Goal: Task Accomplishment & Management: Complete application form

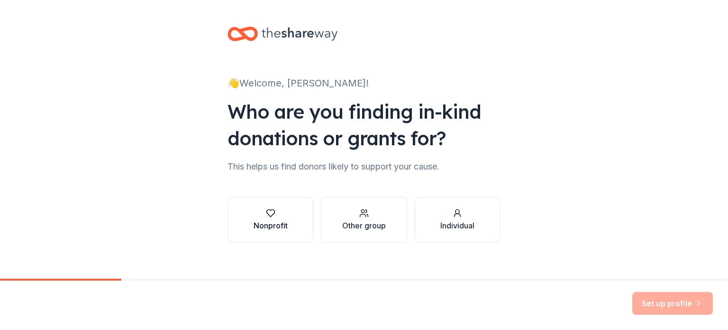
click at [277, 223] on div "Nonprofit" at bounding box center [271, 225] width 34 height 11
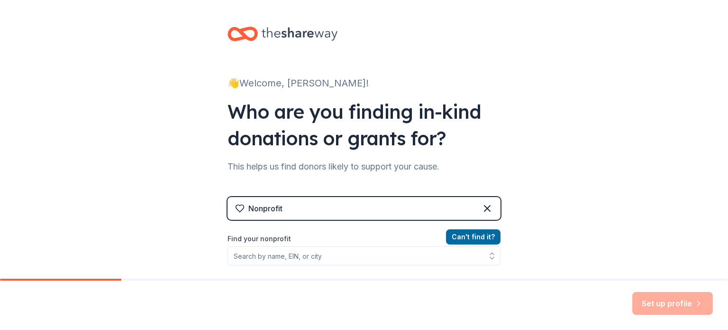
scroll to position [47, 0]
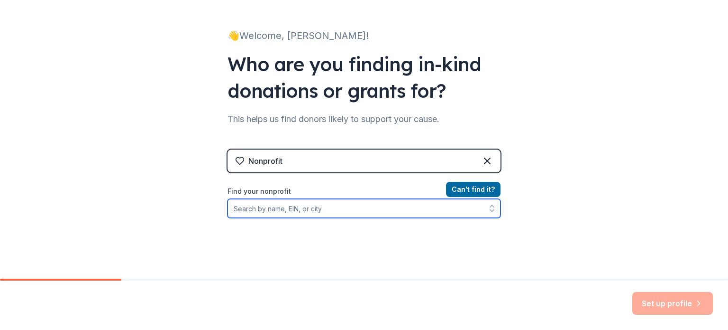
click at [307, 208] on input "Find your nonprofit" at bounding box center [364, 208] width 273 height 19
drag, startPoint x: 308, startPoint y: 208, endPoint x: 293, endPoint y: 209, distance: 14.7
click at [293, 209] on input "napervile area huamne" at bounding box center [364, 208] width 273 height 19
click at [254, 208] on input "napervile area huamane" at bounding box center [364, 208] width 273 height 19
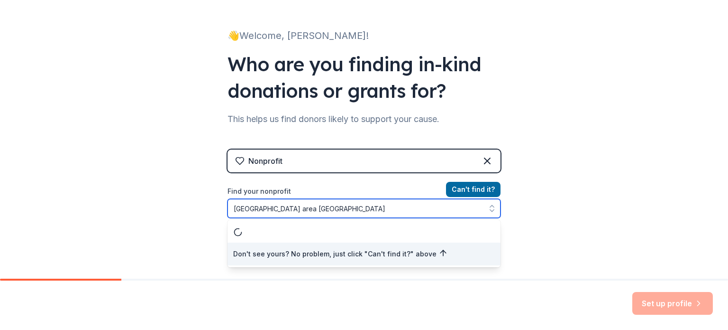
click at [326, 212] on input "naperville area huamane" at bounding box center [364, 208] width 273 height 19
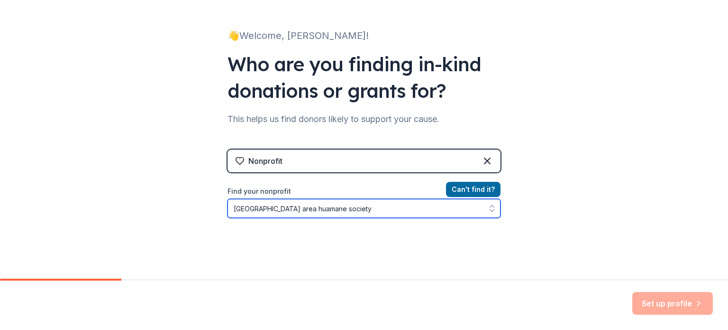
click at [289, 209] on input "naperville area huamane society" at bounding box center [364, 208] width 273 height 19
type input "naperville area humane society"
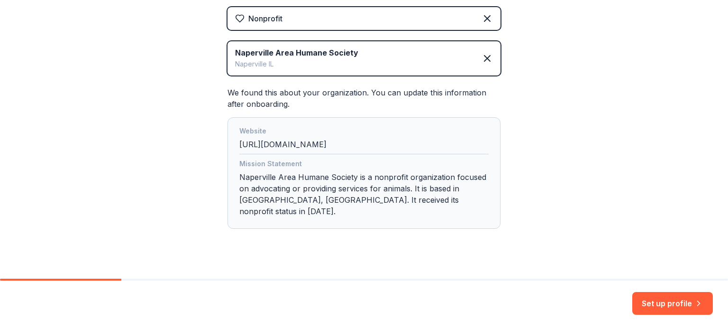
scroll to position [192, 0]
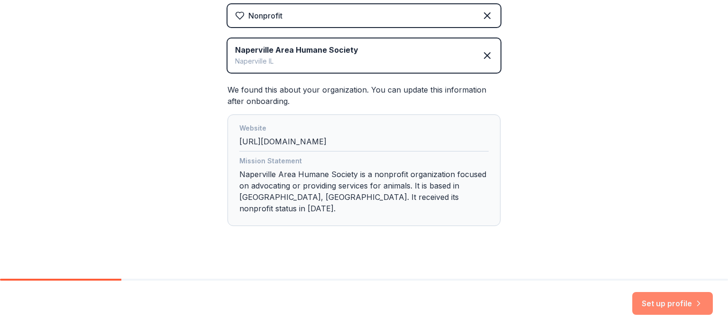
click at [658, 302] on button "Set up profile" at bounding box center [672, 303] width 81 height 23
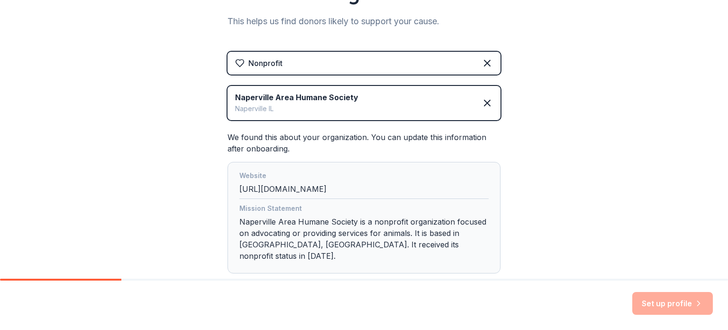
click at [383, 228] on div "Mission Statement Naperville Area Humane Society is a nonprofit organization fo…" at bounding box center [363, 233] width 249 height 63
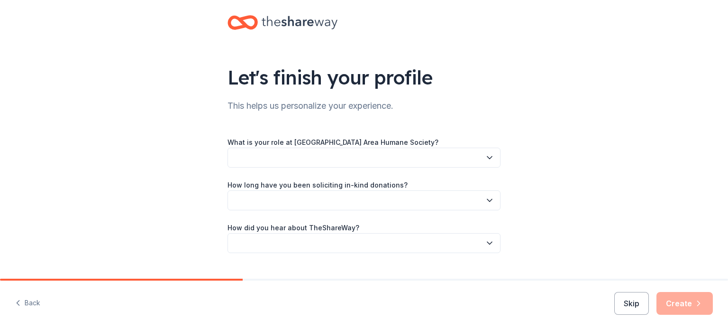
scroll to position [31, 0]
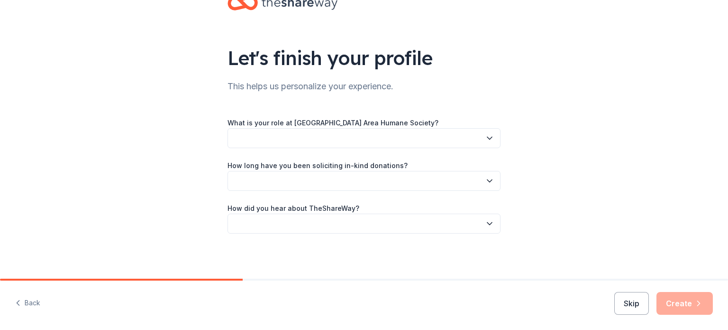
click at [388, 139] on button "button" at bounding box center [364, 138] width 273 height 20
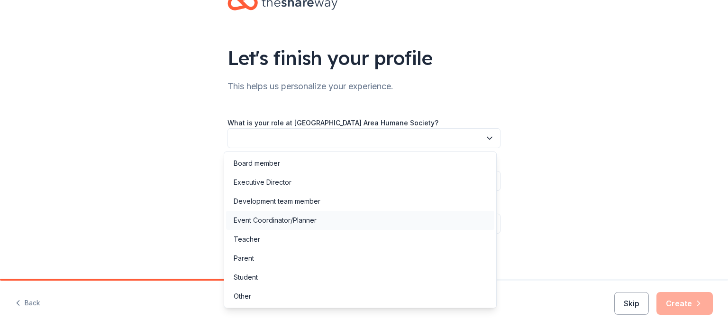
click at [303, 216] on div "Event Coordinator/Planner" at bounding box center [275, 219] width 83 height 11
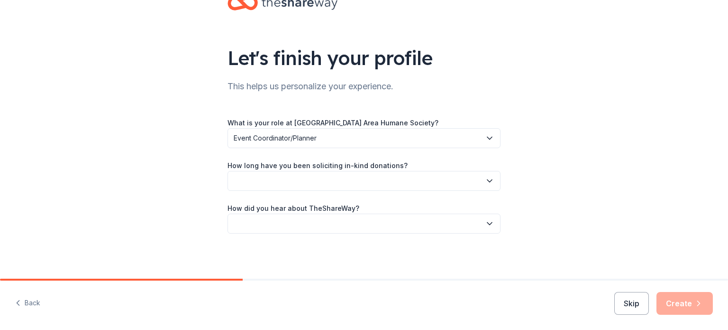
click at [310, 177] on button "button" at bounding box center [364, 181] width 273 height 20
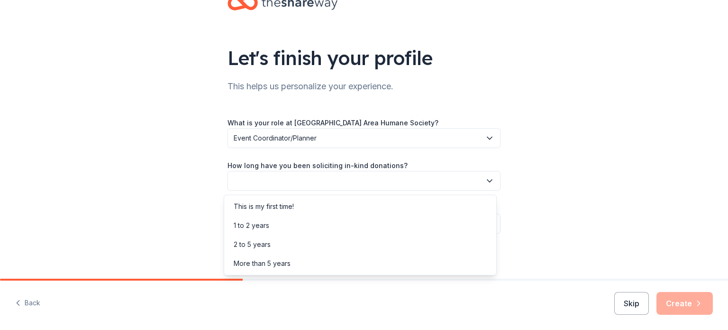
click at [216, 170] on div "Let's finish your profile This helps us personalize your experience. What is yo…" at bounding box center [363, 124] width 303 height 310
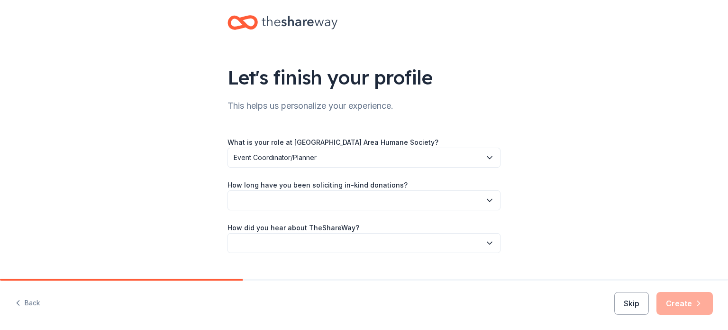
scroll to position [0, 0]
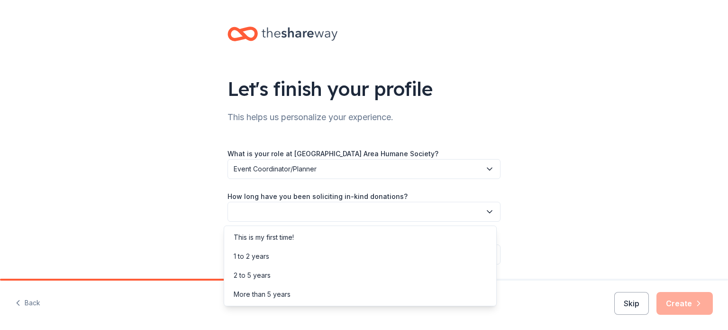
click at [324, 215] on button "button" at bounding box center [364, 212] width 273 height 20
click at [302, 252] on div "1 to 2 years" at bounding box center [360, 256] width 268 height 19
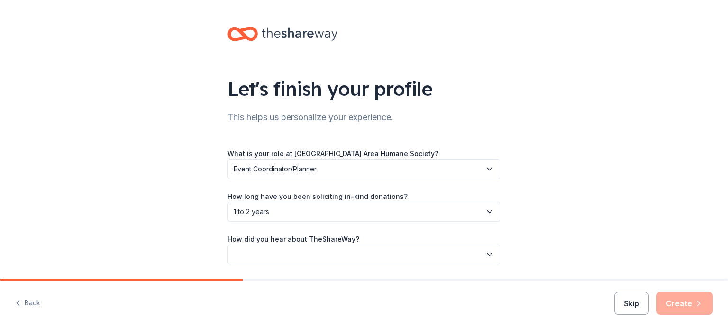
click at [300, 250] on button "button" at bounding box center [364, 254] width 273 height 20
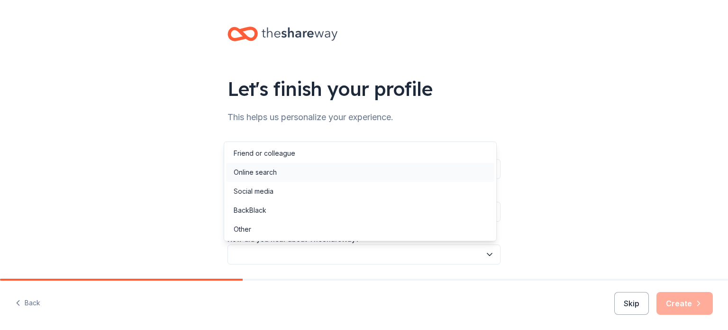
click at [320, 171] on div "Online search" at bounding box center [360, 172] width 268 height 19
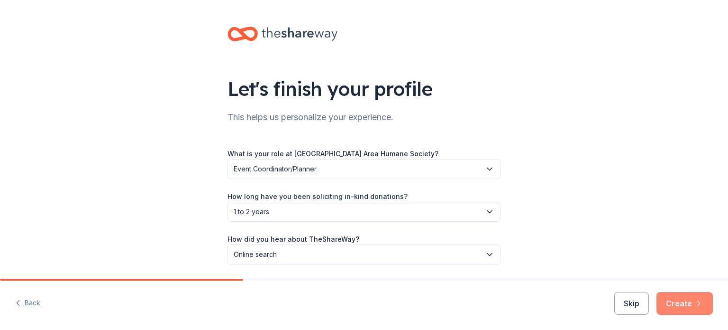
click at [691, 307] on button "Create" at bounding box center [685, 303] width 56 height 23
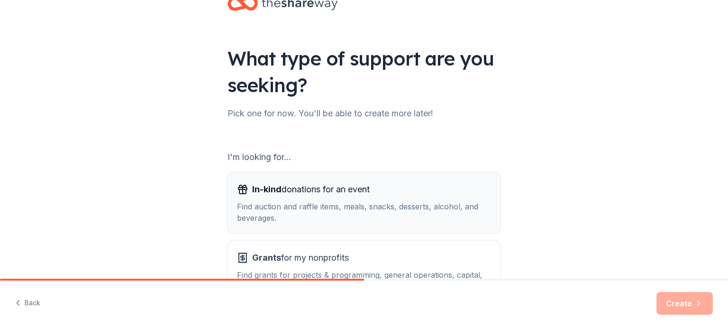
scroll to position [47, 0]
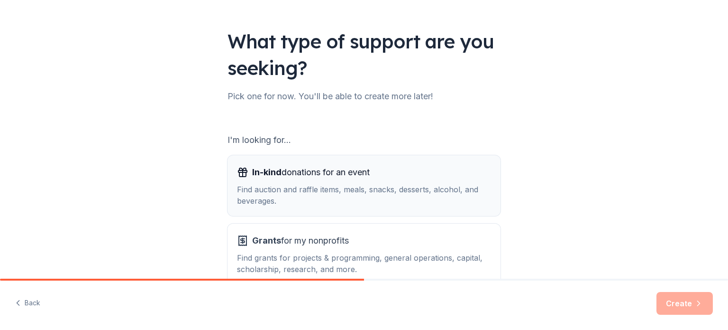
click at [424, 186] on div "Find auction and raffle items, meals, snacks, desserts, alcohol, and beverages." at bounding box center [364, 194] width 254 height 23
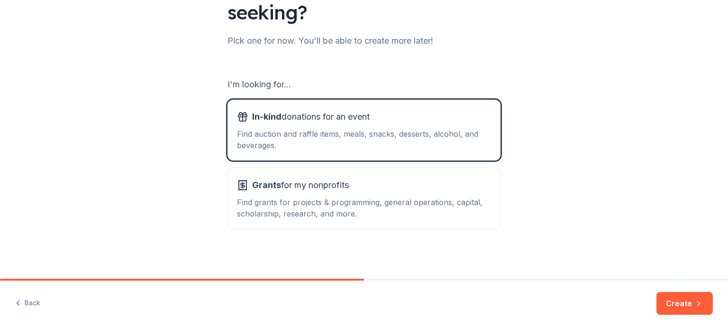
scroll to position [104, 0]
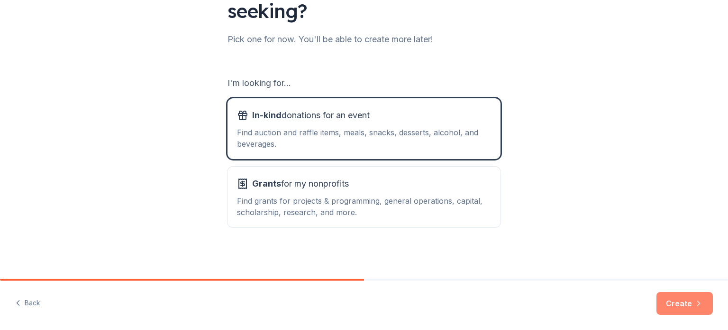
click at [692, 298] on button "Create" at bounding box center [685, 303] width 56 height 23
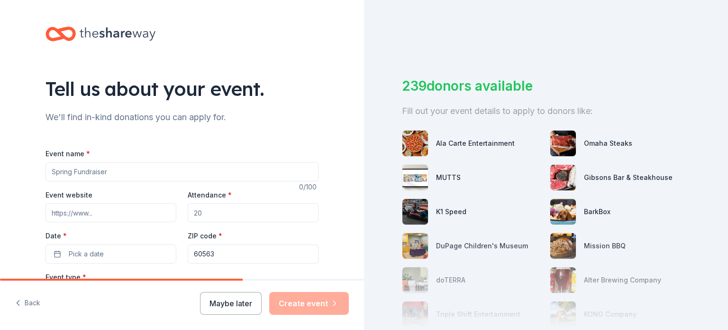
click at [164, 168] on input "Event name *" at bounding box center [182, 171] width 273 height 19
type input "Black Cat Ball Gala"
click at [141, 210] on input "Event website" at bounding box center [111, 212] width 131 height 19
paste input "https://my.onecause.com/event/organizations/9a4edb7d-a678-4a83-b81d-db9661cbf4a…"
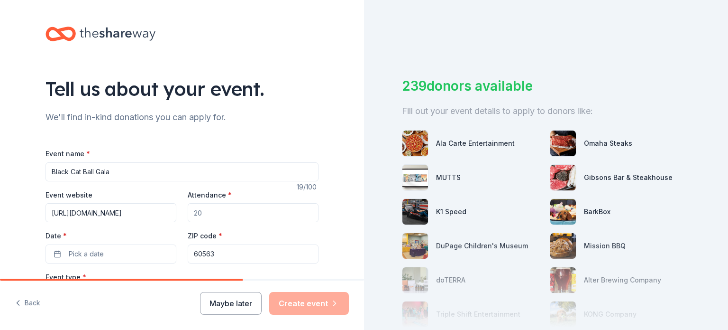
type input "https://my.onecause.com/event/organizations/9a4edb7d-a678-4a83-b81d-db9661cbf4a…"
click at [209, 214] on input "Attendance *" at bounding box center [253, 212] width 131 height 19
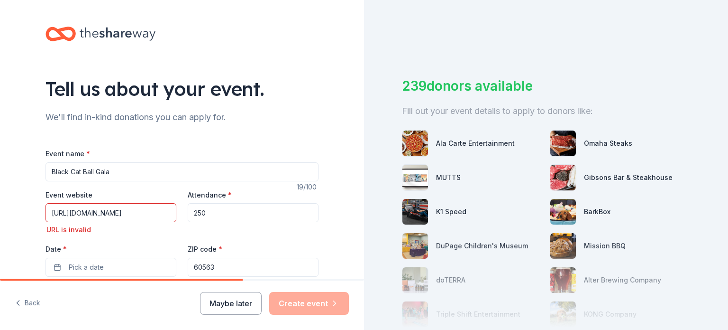
type input "250"
click at [150, 208] on input "https://my.onecause.com/event/organizations/9a4edb7d-a678-4a83-b81d-db9661cbf4a…" at bounding box center [111, 212] width 131 height 19
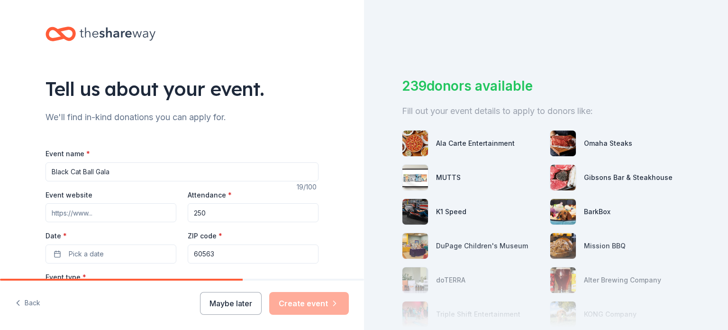
paste input "https://onecau.se/_87fbk1"
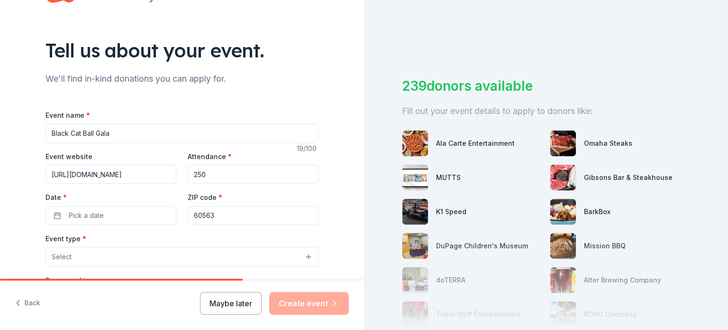
scroll to position [95, 0]
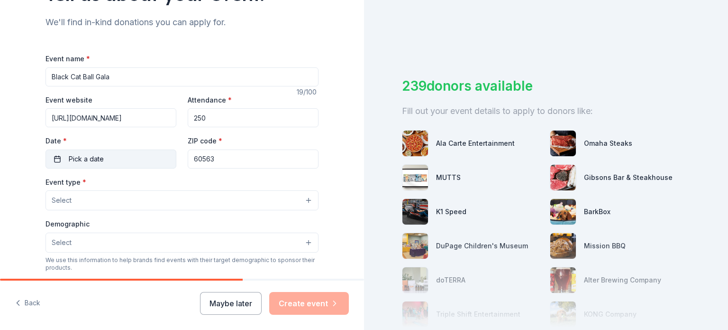
type input "https://onecau.se/_87fbk1"
click at [127, 158] on button "Pick a date" at bounding box center [111, 158] width 131 height 19
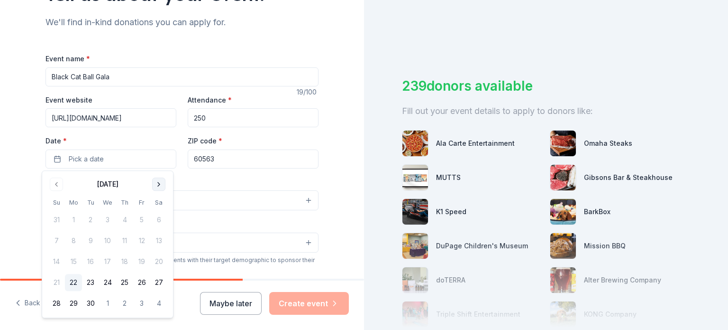
click at [163, 181] on button "Go to next month" at bounding box center [158, 183] width 13 height 13
click at [138, 240] on button "7" at bounding box center [141, 240] width 17 height 17
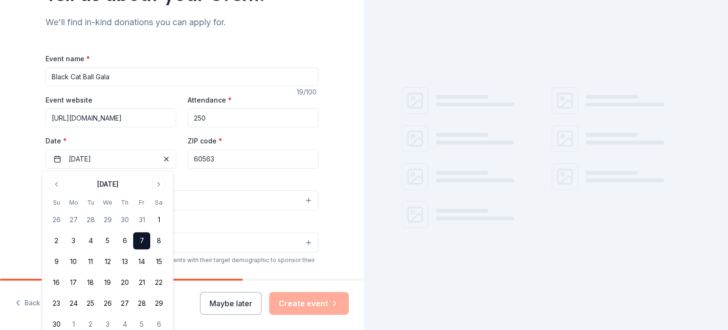
click at [222, 186] on div "Event type * Select" at bounding box center [182, 193] width 273 height 35
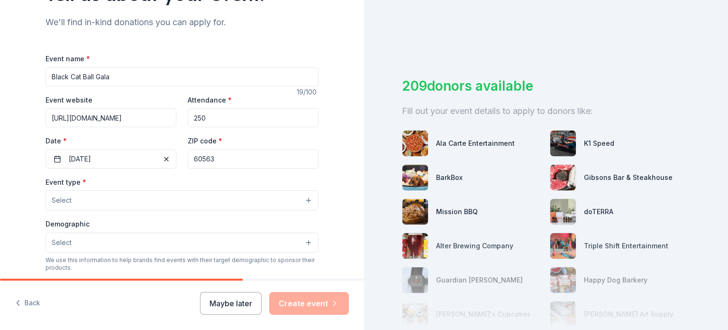
click at [185, 196] on button "Select" at bounding box center [182, 200] width 273 height 20
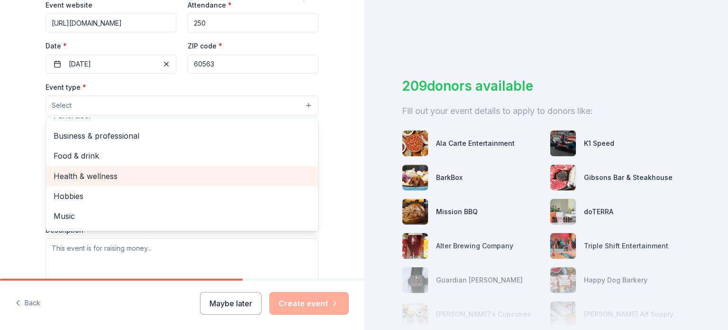
scroll to position [0, 0]
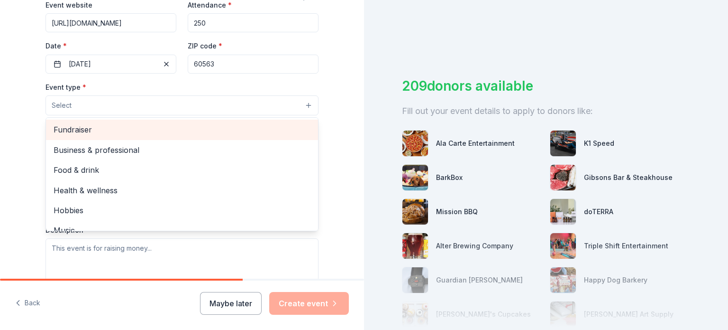
click at [133, 131] on span "Fundraiser" at bounding box center [182, 129] width 257 height 12
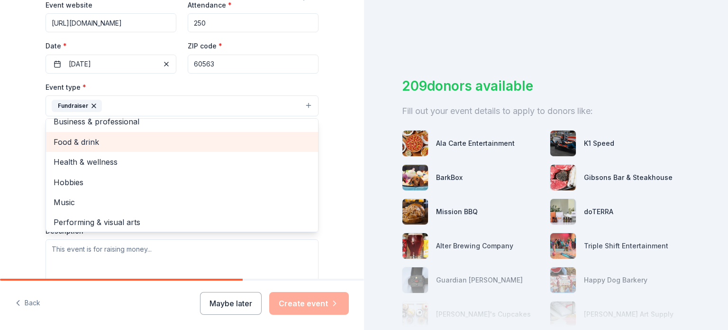
scroll to position [11, 0]
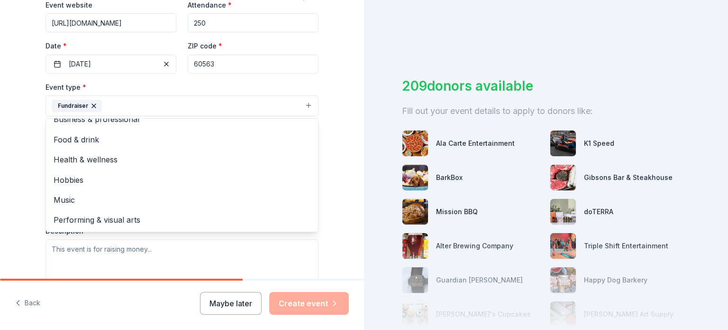
click at [15, 218] on div "Tell us about your event. We'll find in-kind donations you can apply for. Event…" at bounding box center [182, 126] width 364 height 632
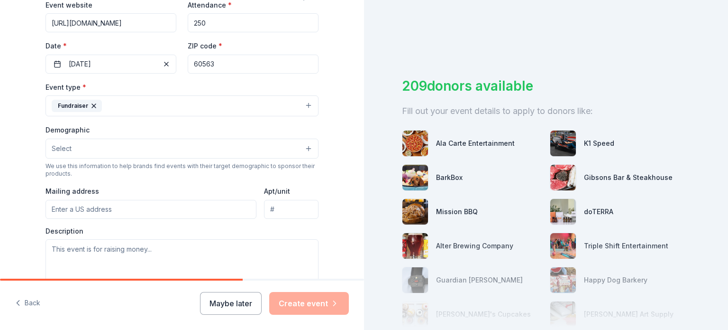
click at [152, 146] on button "Select" at bounding box center [182, 148] width 273 height 20
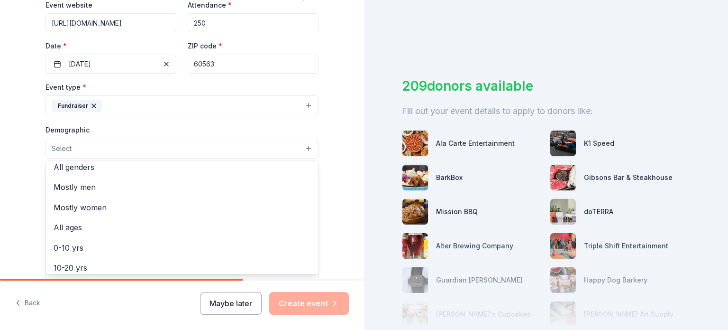
scroll to position [0, 0]
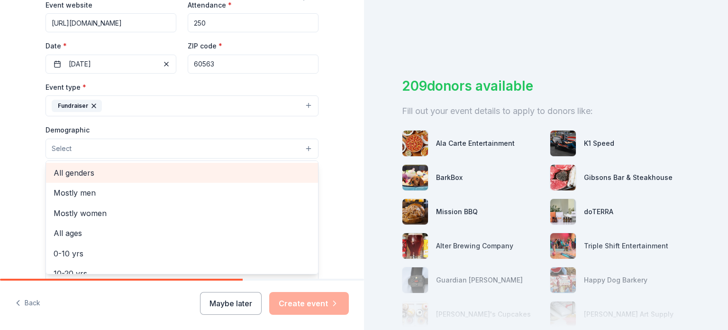
click at [110, 166] on span "All genders" at bounding box center [182, 172] width 257 height 12
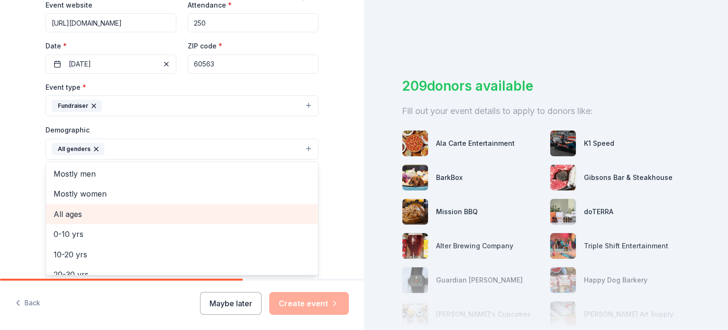
click at [94, 212] on span "All ages" at bounding box center [182, 214] width 257 height 12
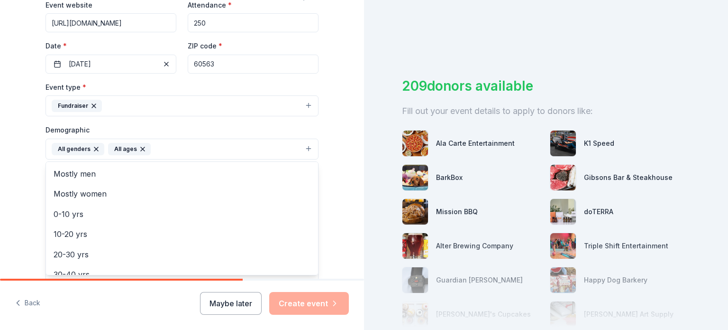
click at [194, 122] on div "Event type * Fundraiser Demographic All genders All ages Mostly men Mostly wome…" at bounding box center [182, 182] width 273 height 202
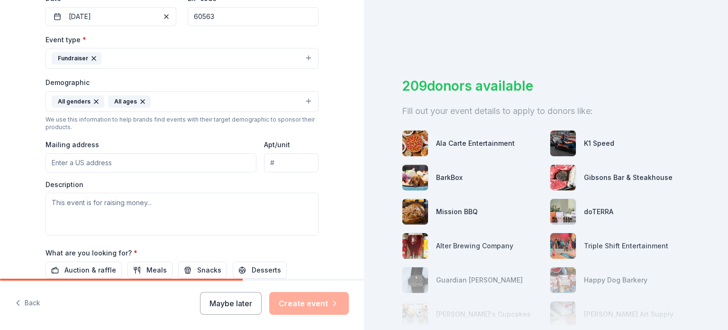
click at [163, 161] on input "Mailing address" at bounding box center [151, 162] width 211 height 19
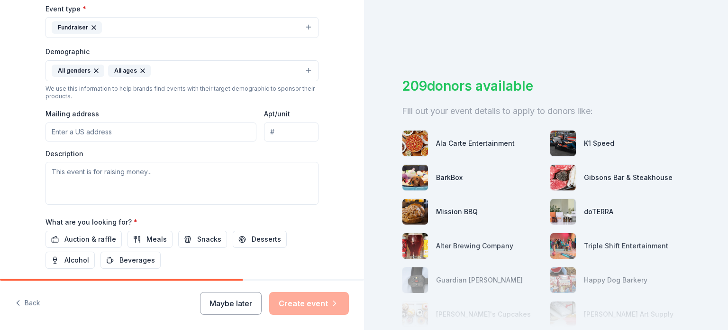
scroll to position [284, 0]
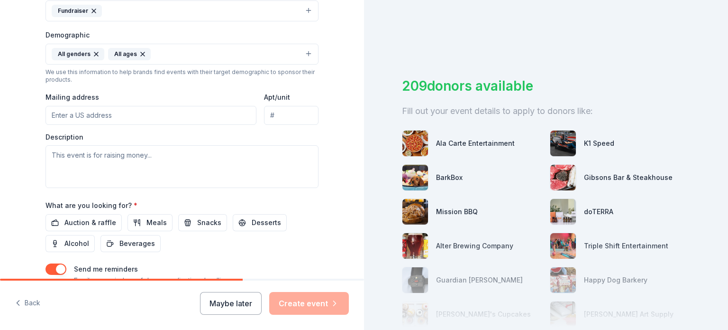
paste input "1620 W Diehl Rd Naperville, IL 60563"
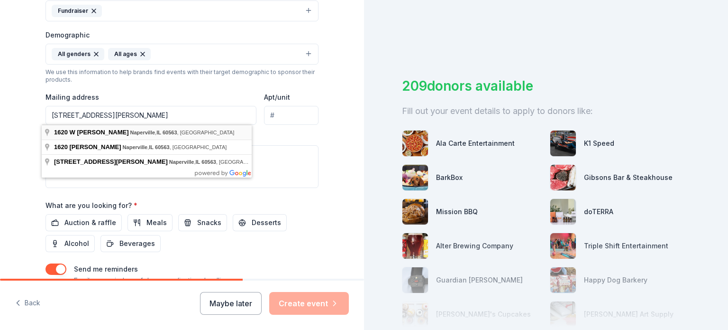
type input "1620 West Diehl Road, Naperville, IL, 60563"
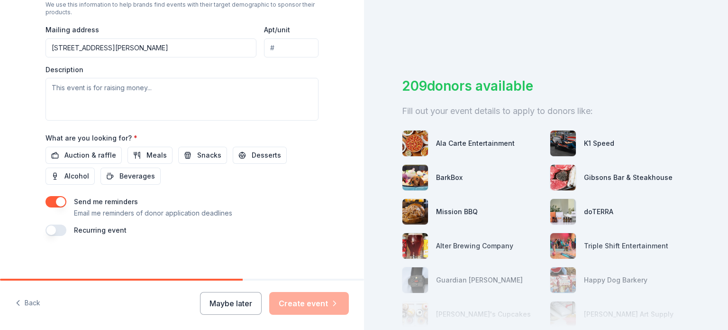
scroll to position [354, 0]
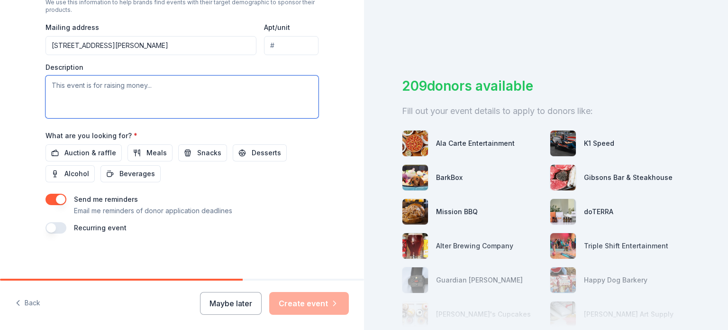
click at [118, 88] on textarea at bounding box center [182, 96] width 273 height 43
paste textarea "The Black Cat Ball Gala is a prestigious, annual celebration bringing together …"
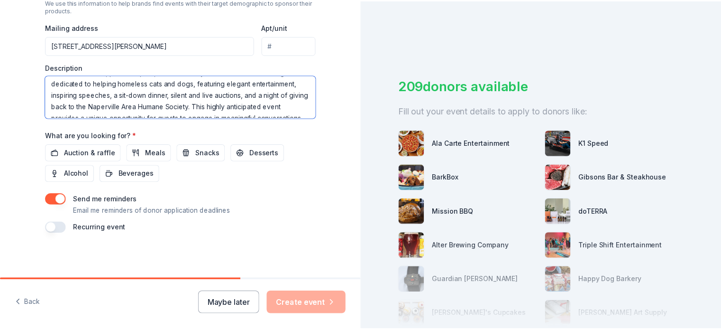
scroll to position [0, 0]
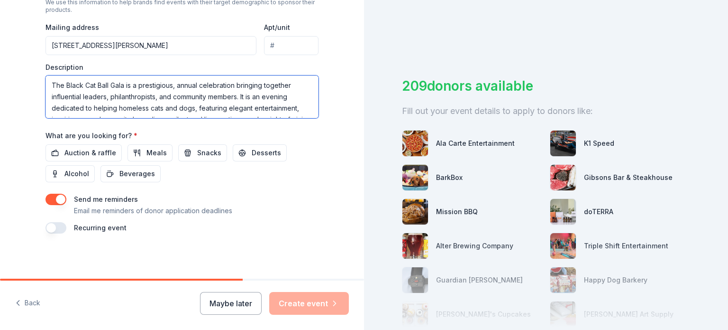
click at [46, 97] on textarea "The Black Cat Ball Gala is a prestigious, annual celebration bringing together …" at bounding box center [182, 96] width 273 height 43
type textarea "The Black Cat Ball Gala is a prestigious, annual celebration bringing together …"
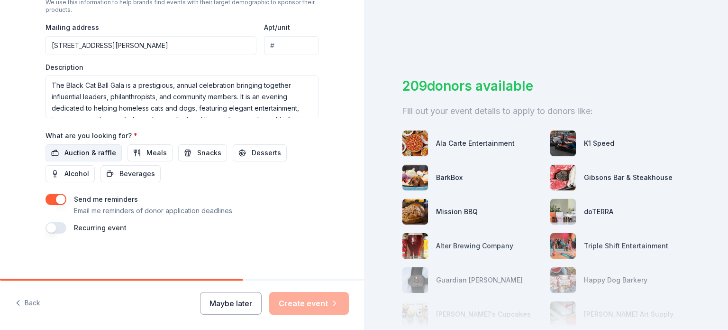
click at [84, 148] on span "Auction & raffle" at bounding box center [90, 152] width 52 height 11
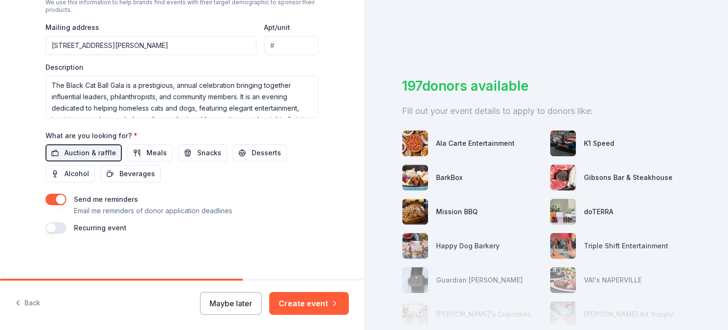
click at [49, 201] on button "button" at bounding box center [56, 198] width 21 height 11
click at [305, 302] on button "Create event" at bounding box center [309, 303] width 80 height 23
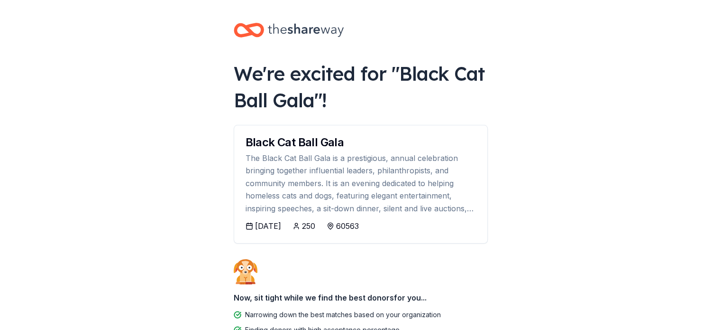
scroll to position [83, 0]
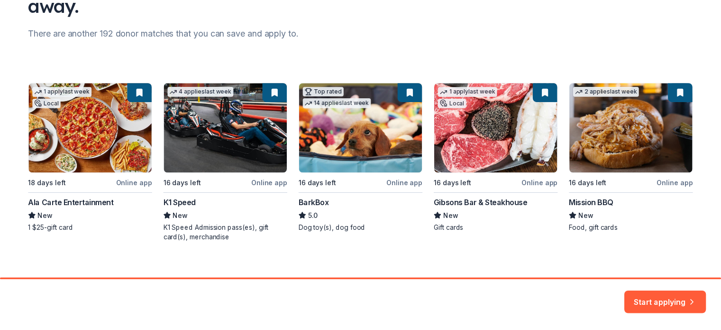
scroll to position [120, 0]
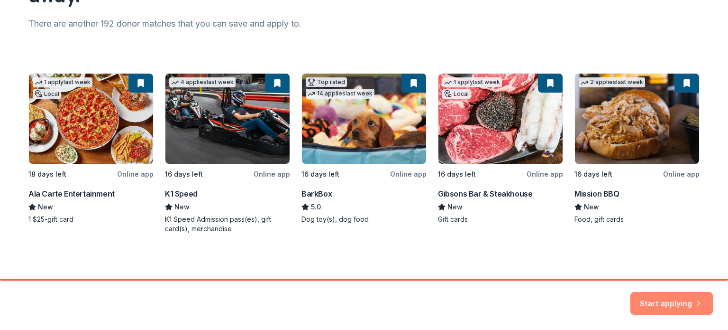
click at [668, 300] on button "Start applying" at bounding box center [672, 297] width 82 height 23
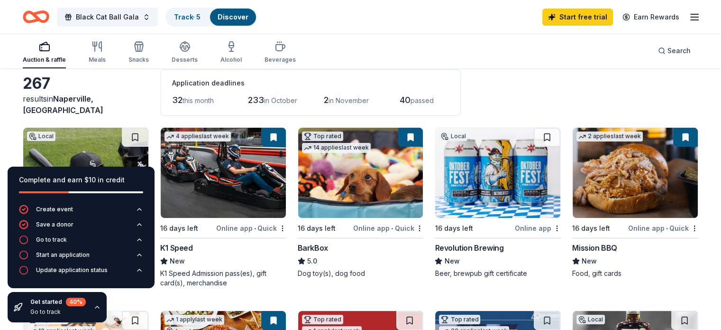
scroll to position [95, 0]
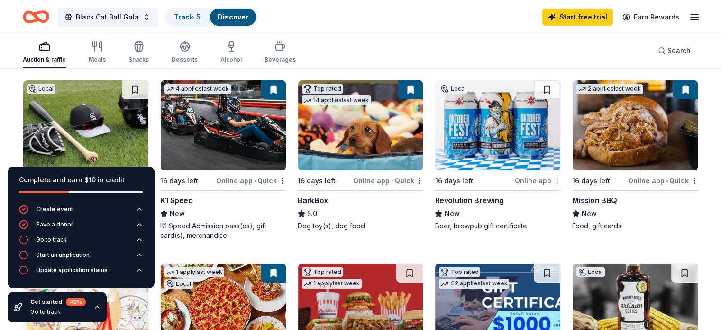
click at [321, 201] on div "BarkBox" at bounding box center [313, 199] width 30 height 11
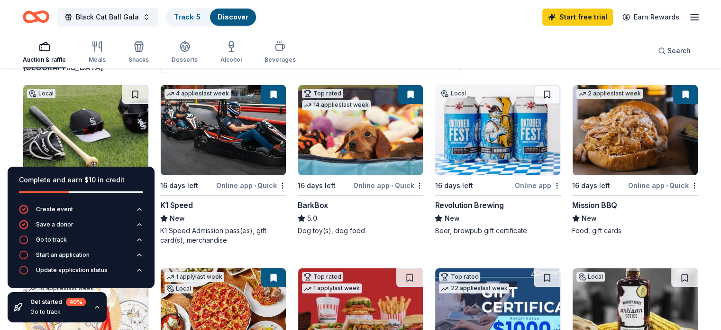
scroll to position [47, 0]
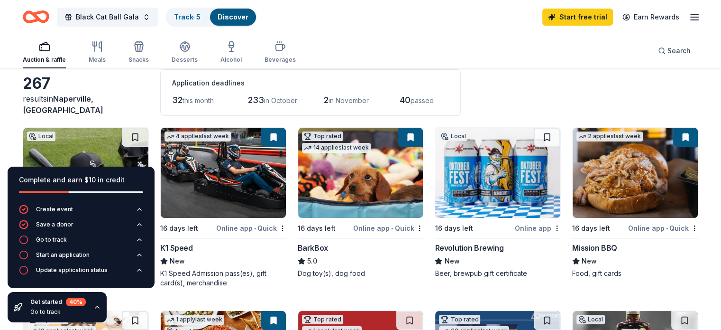
click at [236, 182] on img at bounding box center [223, 173] width 125 height 90
click at [679, 51] on button "Search" at bounding box center [674, 50] width 48 height 19
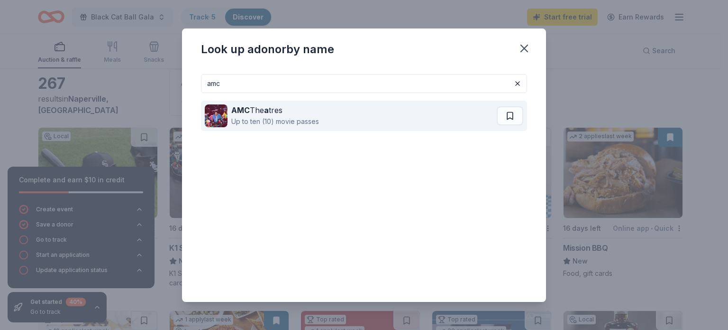
click at [414, 111] on div "AMC The a tres Up to ten (10) movie passes" at bounding box center [351, 116] width 292 height 30
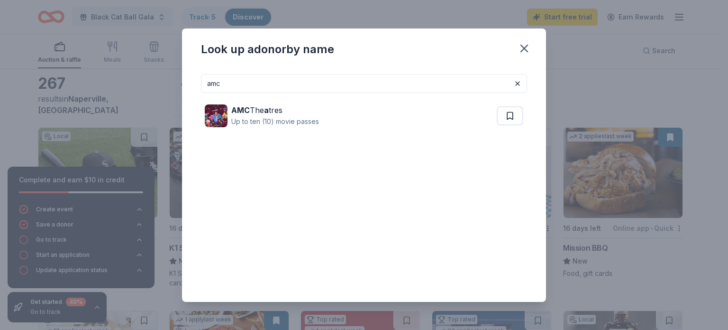
drag, startPoint x: 334, startPoint y: 88, endPoint x: 178, endPoint y: 87, distance: 155.5
click at [181, 88] on div "Look up a donor by name amc AMC The a tres Up to ten (10) movie passes" at bounding box center [364, 165] width 728 height 330
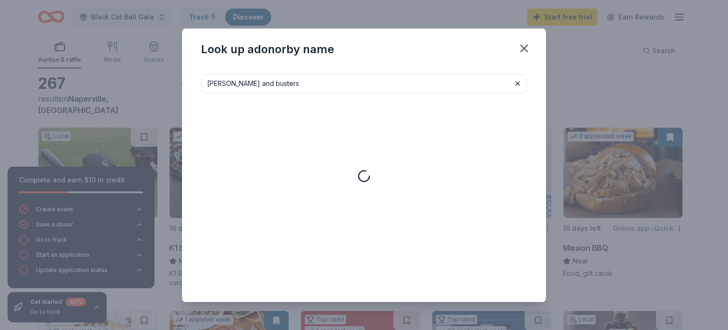
type input "dave and busters"
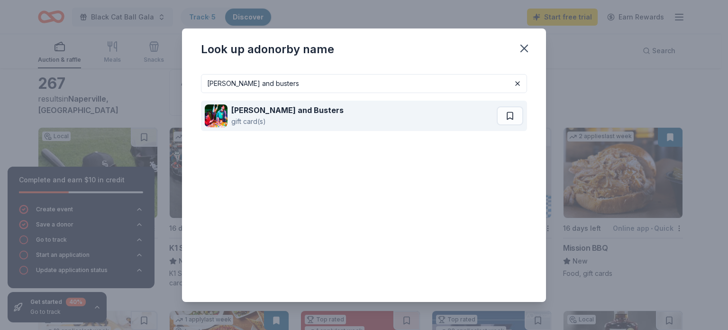
click at [267, 119] on div "gift card(s)" at bounding box center [287, 121] width 112 height 11
click at [405, 113] on div "Dave and Busters gift card(s)" at bounding box center [351, 116] width 292 height 30
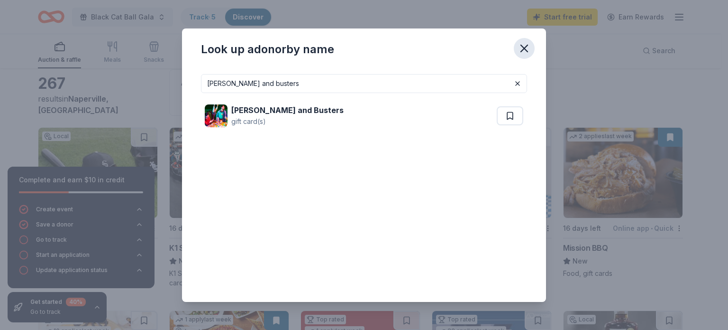
click at [529, 51] on icon "button" at bounding box center [524, 48] width 13 height 13
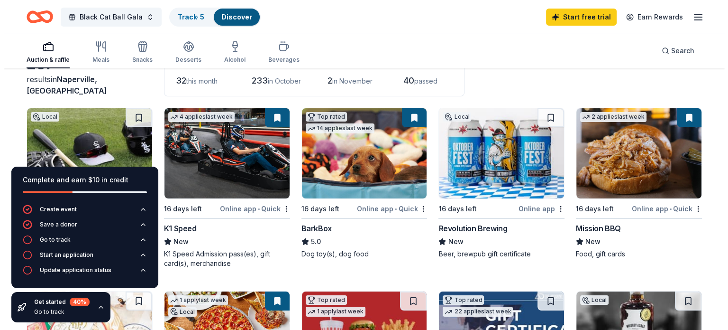
scroll to position [0, 0]
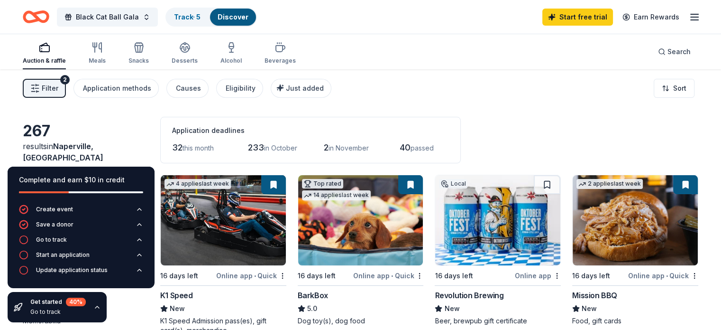
click at [58, 89] on span "Filter" at bounding box center [50, 87] width 17 height 11
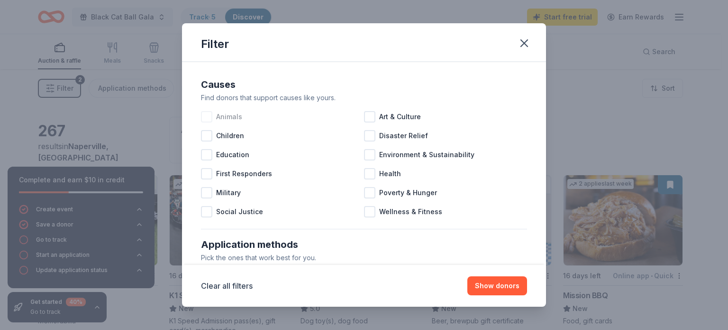
click at [205, 118] on div at bounding box center [206, 116] width 11 height 11
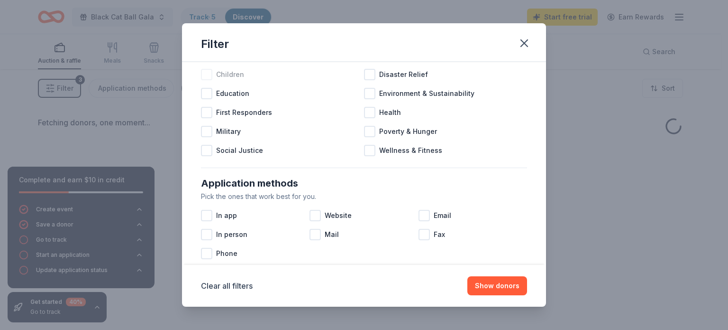
scroll to position [142, 0]
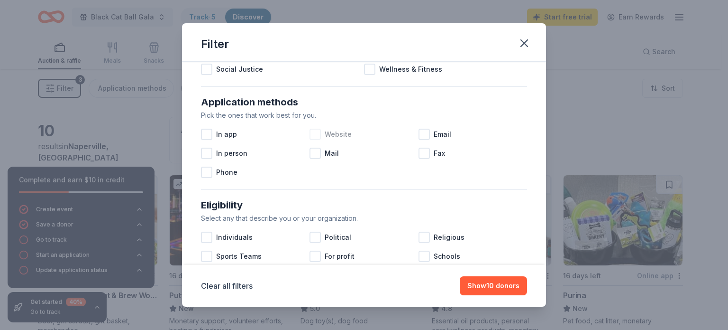
click at [315, 137] on div at bounding box center [315, 133] width 11 height 11
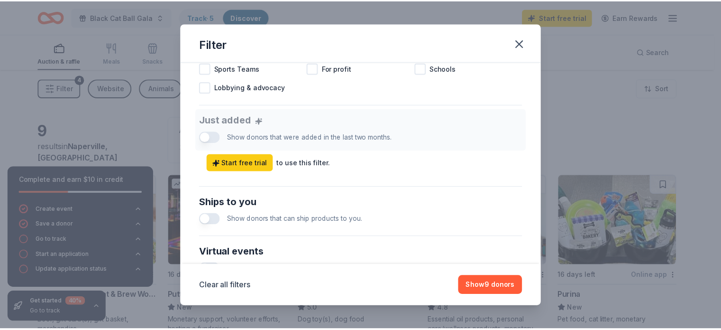
scroll to position [379, 0]
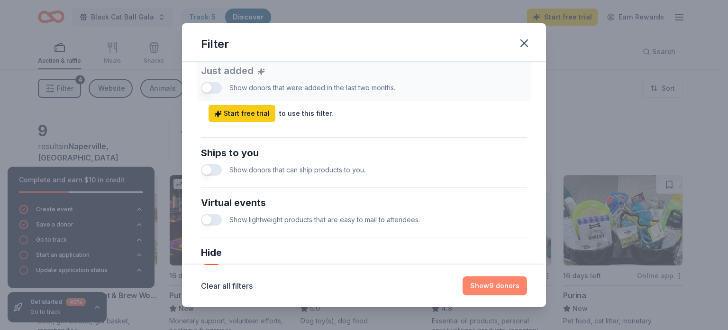
click at [485, 287] on button "Show 9 donors" at bounding box center [495, 285] width 64 height 19
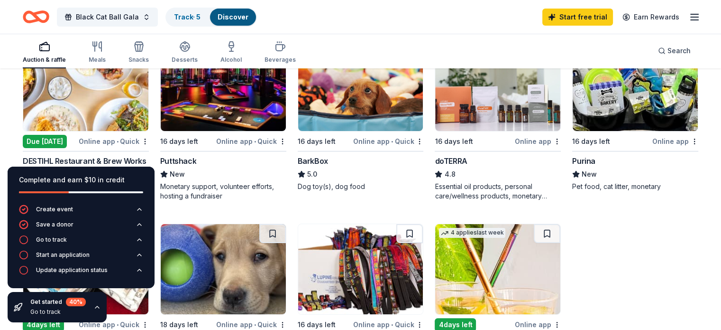
scroll to position [142, 0]
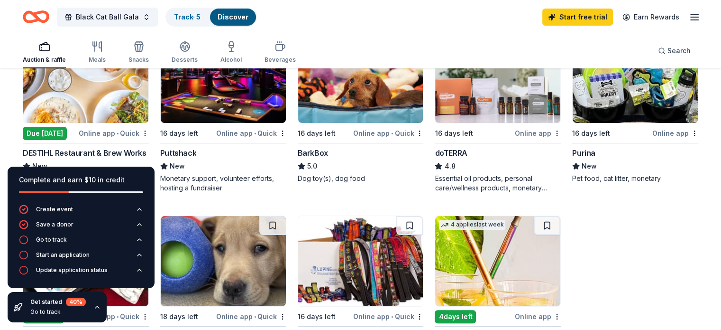
click at [248, 106] on img at bounding box center [223, 78] width 125 height 90
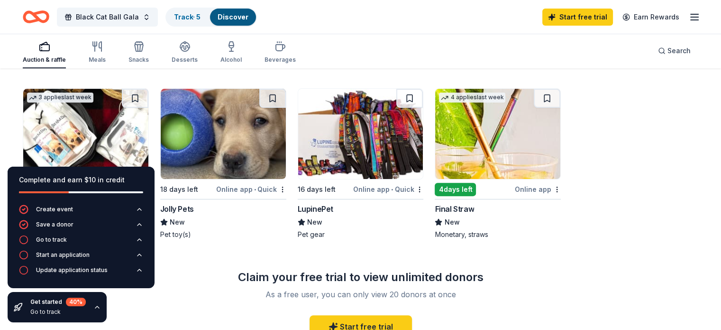
scroll to position [284, 0]
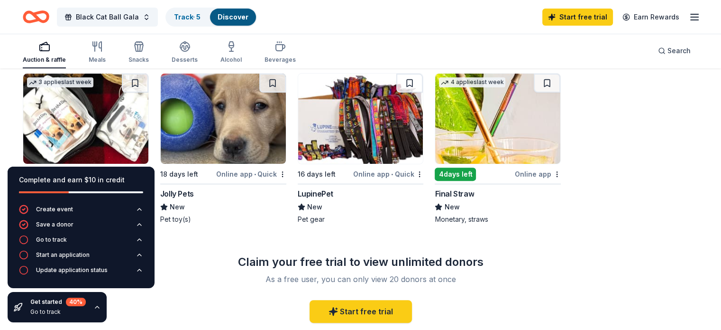
drag, startPoint x: 529, startPoint y: 117, endPoint x: 672, endPoint y: 91, distance: 145.2
click at [675, 90] on div "Local Due tomorrow Online app • Quick DESTIHL Restaurant & Brew Works New Beer,…" at bounding box center [361, 57] width 676 height 334
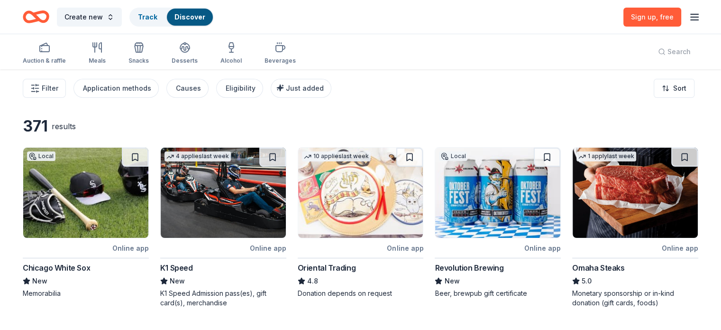
click at [667, 53] on div "Search" at bounding box center [674, 51] width 48 height 35
click at [650, 47] on div "Search" at bounding box center [674, 51] width 48 height 35
click at [660, 49] on div "Search" at bounding box center [674, 51] width 48 height 35
click at [650, 51] on div "Search" at bounding box center [674, 51] width 48 height 35
click at [50, 48] on icon "button" at bounding box center [44, 47] width 11 height 11
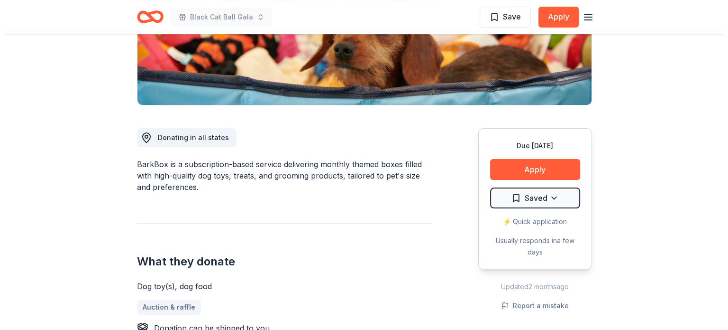
scroll to position [190, 0]
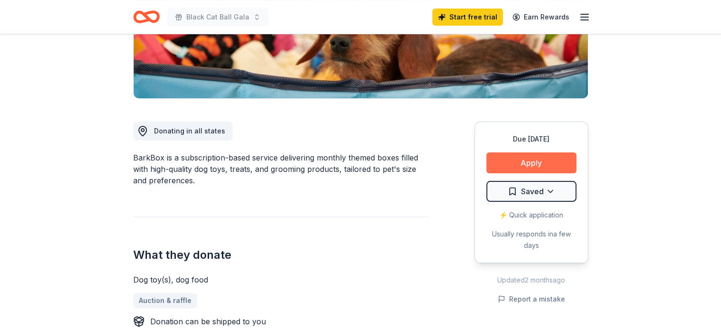
click at [513, 166] on button "Apply" at bounding box center [531, 162] width 90 height 21
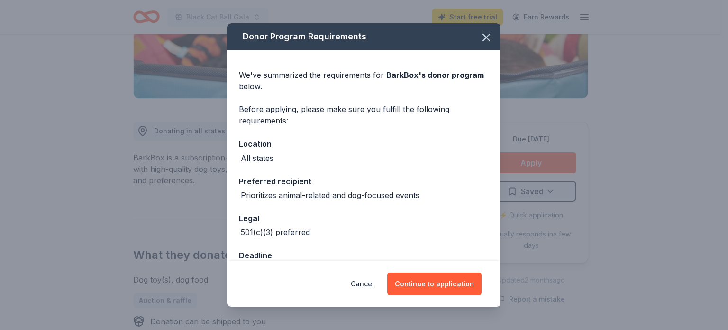
scroll to position [27, 0]
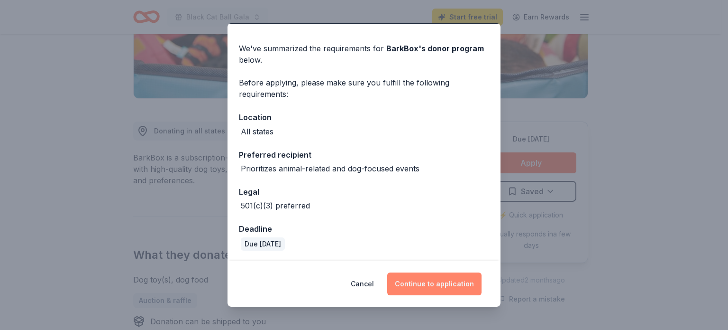
click at [438, 282] on button "Continue to application" at bounding box center [434, 283] width 94 height 23
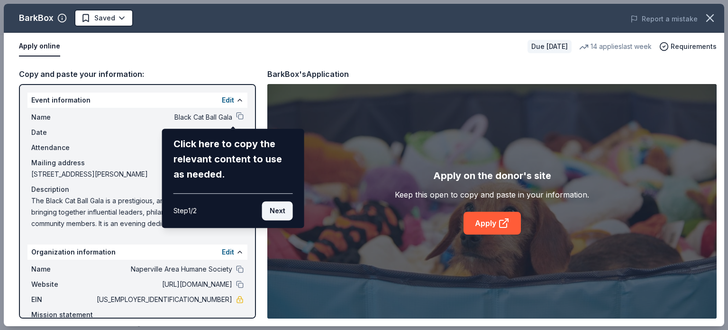
click at [279, 209] on button "Next" at bounding box center [277, 210] width 31 height 19
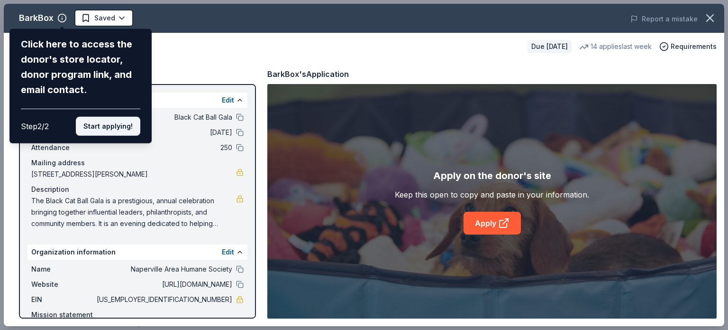
click at [116, 124] on button "Start applying!" at bounding box center [108, 126] width 64 height 19
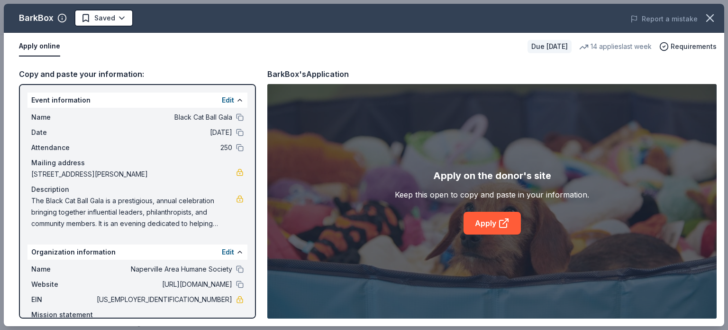
click at [495, 222] on div "BarkBox Saved Report a mistake Apply online Due in 16 days 14 applies last week…" at bounding box center [364, 165] width 721 height 322
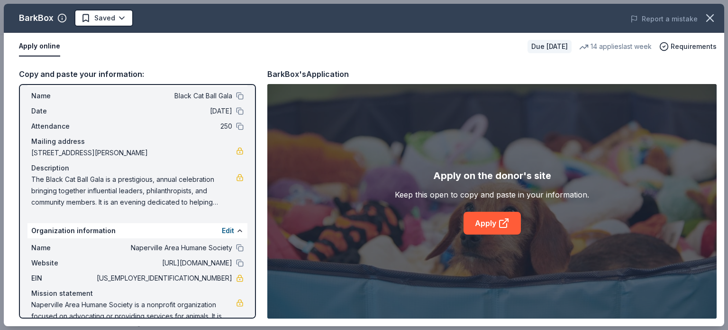
scroll to position [0, 0]
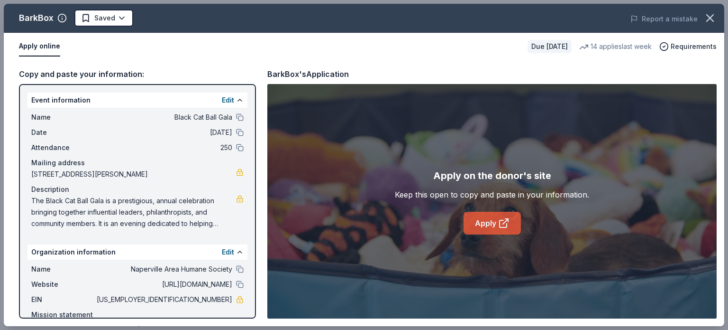
click at [491, 220] on link "Apply" at bounding box center [492, 222] width 57 height 23
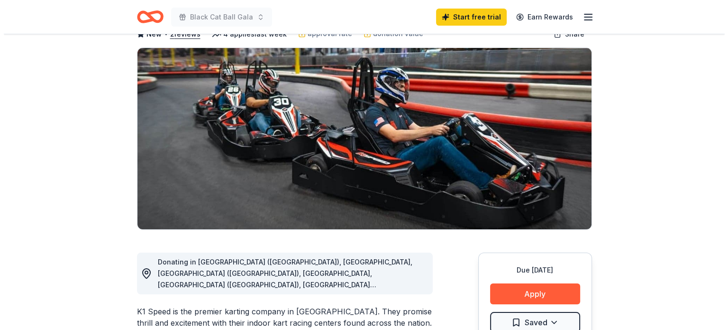
scroll to position [142, 0]
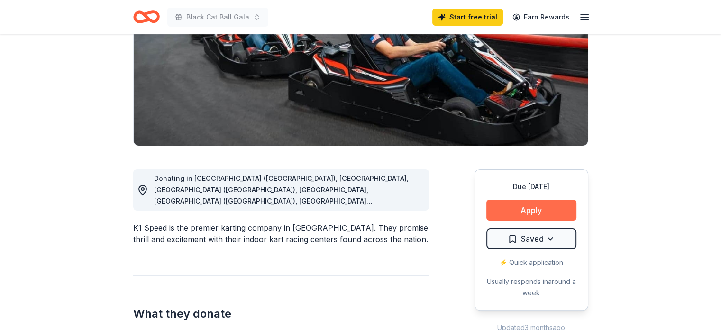
click at [510, 208] on button "Apply" at bounding box center [531, 210] width 90 height 21
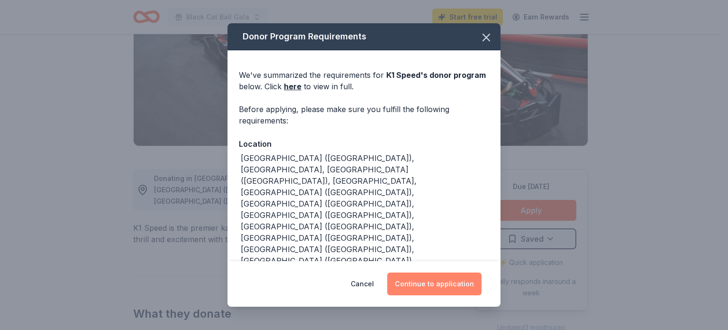
click at [449, 277] on button "Continue to application" at bounding box center [434, 283] width 94 height 23
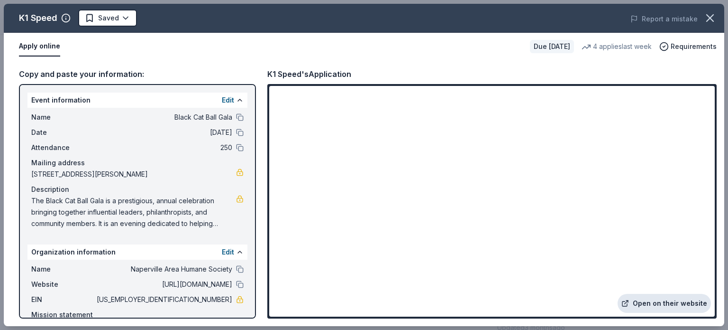
click at [673, 297] on link "Open on their website" at bounding box center [664, 302] width 93 height 19
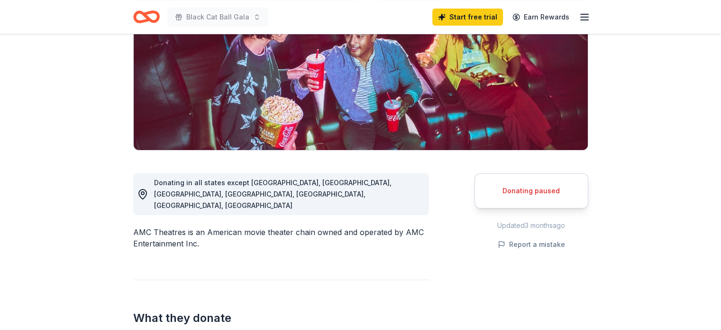
scroll to position [142, 0]
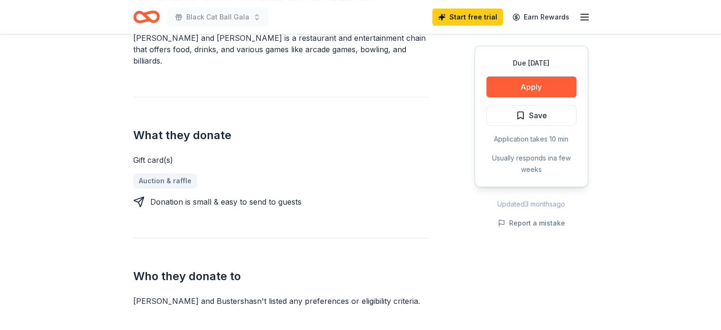
scroll to position [284, 0]
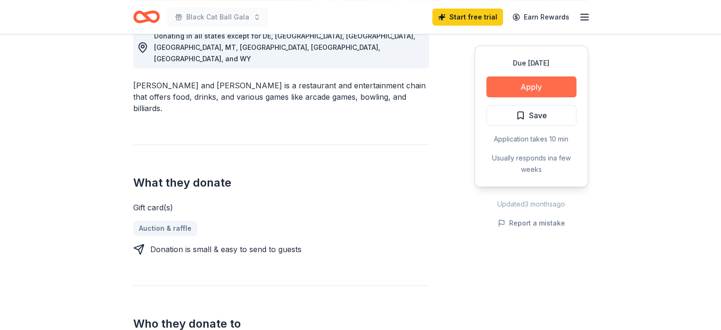
click at [534, 83] on button "Apply" at bounding box center [531, 86] width 90 height 21
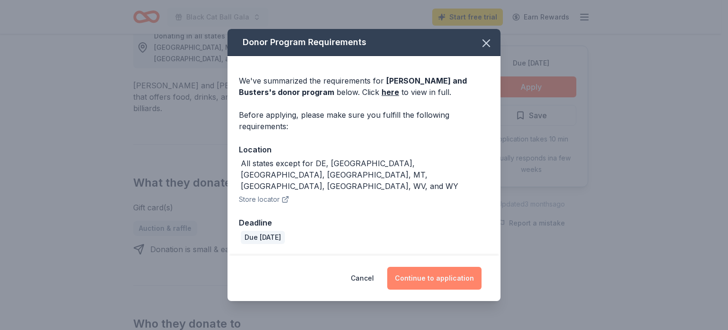
click at [427, 266] on button "Continue to application" at bounding box center [434, 277] width 94 height 23
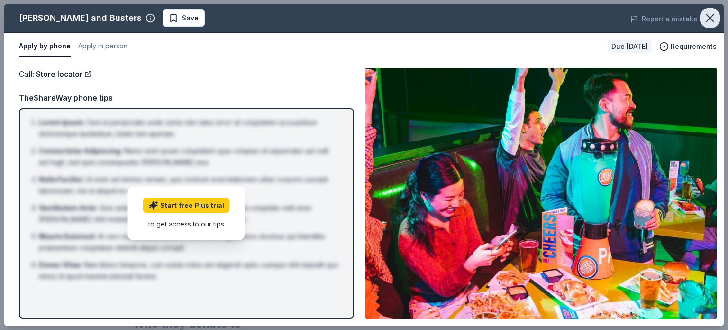
click at [707, 12] on icon "button" at bounding box center [710, 17] width 13 height 13
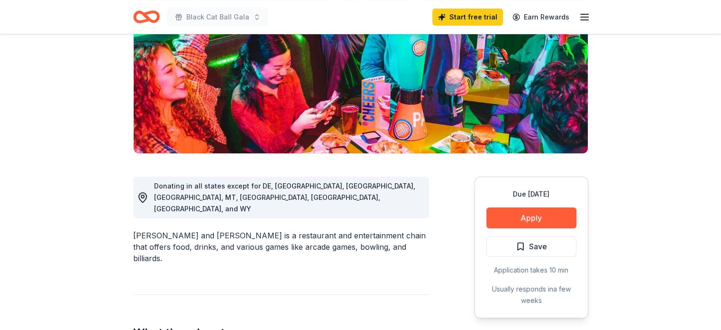
scroll to position [142, 0]
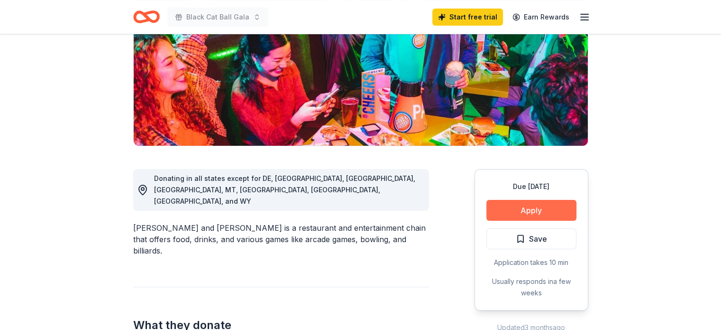
click at [519, 207] on button "Apply" at bounding box center [531, 210] width 90 height 21
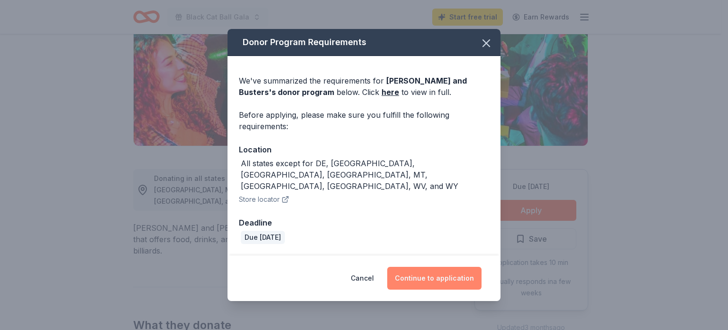
click at [435, 266] on button "Continue to application" at bounding box center [434, 277] width 94 height 23
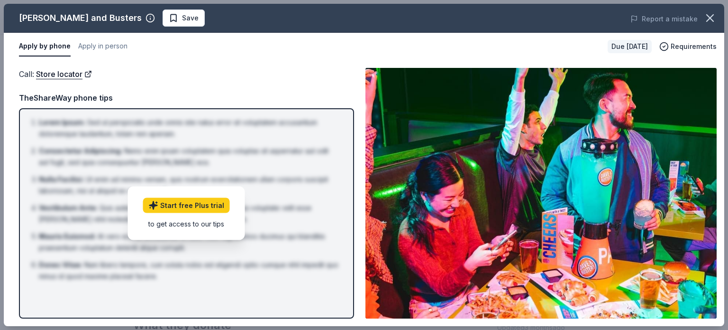
click at [603, 165] on img at bounding box center [541, 193] width 351 height 250
click at [95, 54] on button "Apply in person" at bounding box center [102, 47] width 49 height 20
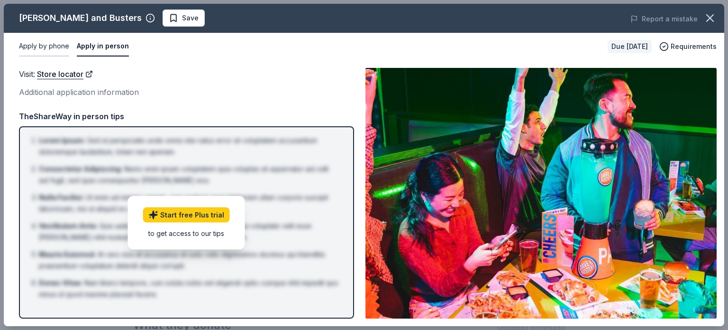
click at [47, 49] on button "Apply by phone" at bounding box center [44, 47] width 50 height 20
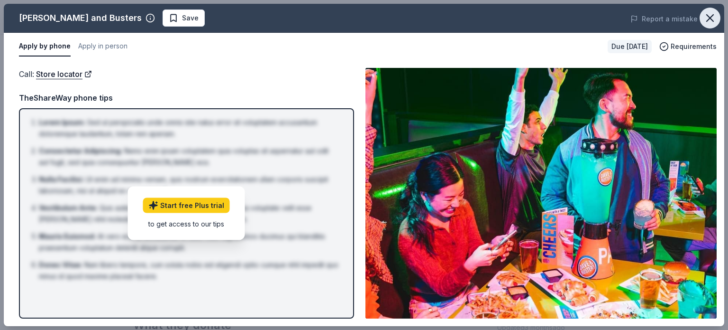
click at [711, 16] on icon "button" at bounding box center [710, 17] width 13 height 13
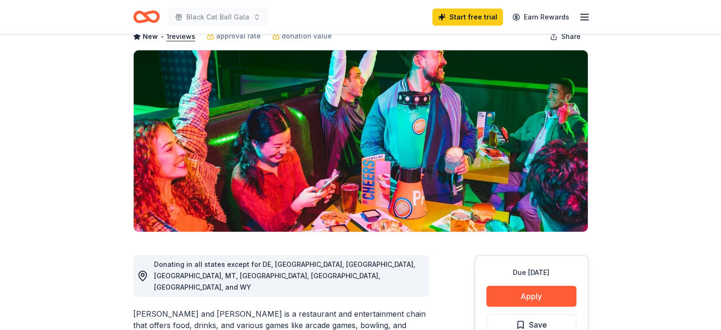
scroll to position [0, 0]
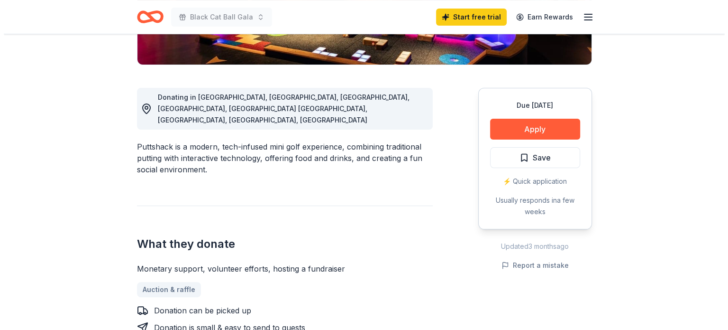
scroll to position [190, 0]
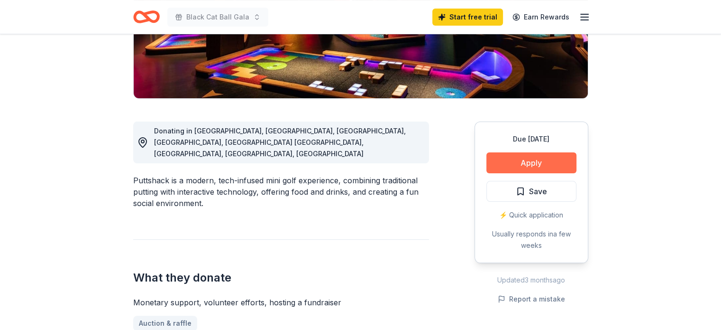
click at [525, 156] on button "Apply" at bounding box center [531, 162] width 90 height 21
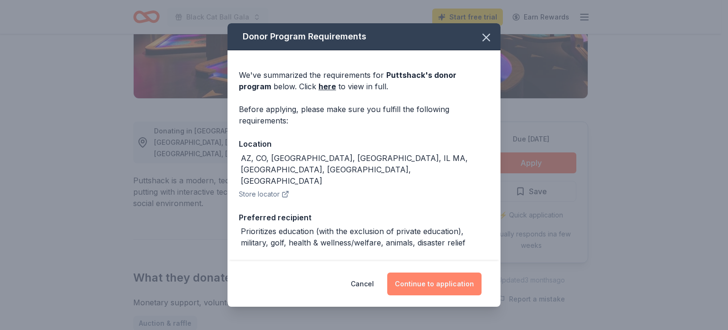
click at [449, 277] on button "Continue to application" at bounding box center [434, 283] width 94 height 23
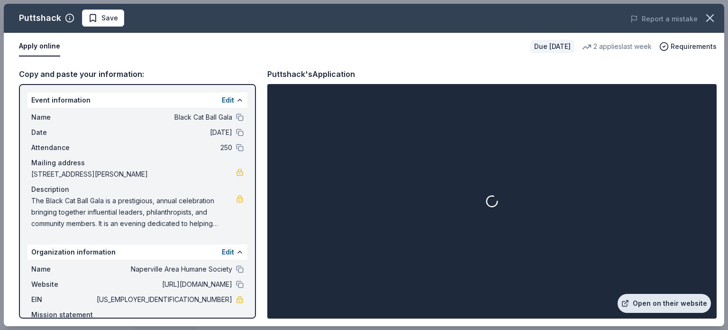
click at [665, 302] on link "Open on their website" at bounding box center [664, 302] width 93 height 19
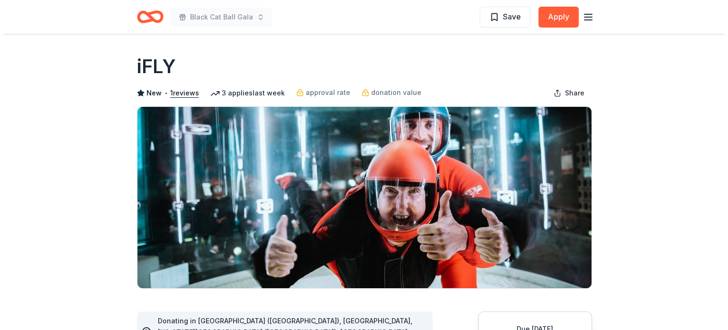
scroll to position [190, 0]
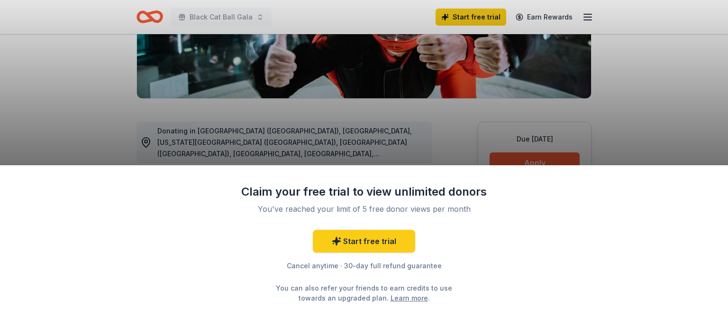
click at [537, 132] on div "Claim your free trial to view unlimited donors You've reached your limit of 5 f…" at bounding box center [364, 165] width 728 height 330
click at [553, 164] on div "Claim your free trial to view unlimited donors You've reached your limit of 5 f…" at bounding box center [364, 165] width 728 height 330
click at [553, 163] on div "Claim your free trial to view unlimited donors You've reached your limit of 5 f…" at bounding box center [364, 165] width 728 height 330
click at [553, 156] on div "Claim your free trial to view unlimited donors You've reached your limit of 5 f…" at bounding box center [364, 165] width 728 height 330
click at [538, 118] on div "Claim your free trial to view unlimited donors You've reached your limit of 5 f…" at bounding box center [364, 165] width 728 height 330
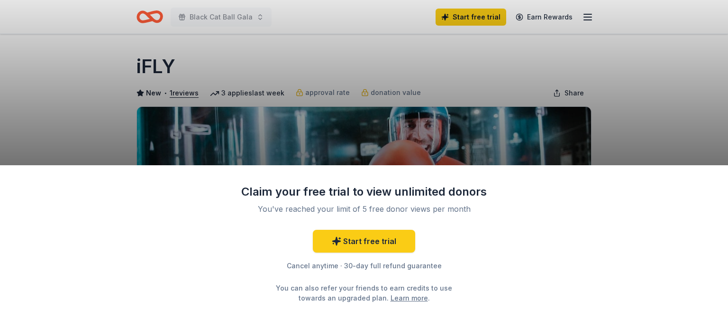
click at [398, 159] on div "Claim your free trial to view unlimited donors You've reached your limit of 5 f…" at bounding box center [364, 165] width 728 height 330
click at [376, 235] on link "Start free trial" at bounding box center [364, 240] width 102 height 23
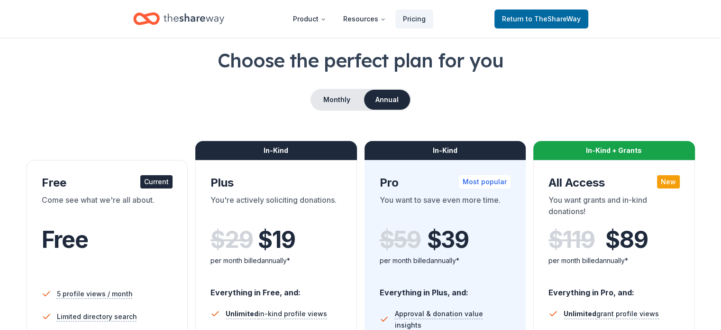
scroll to position [95, 0]
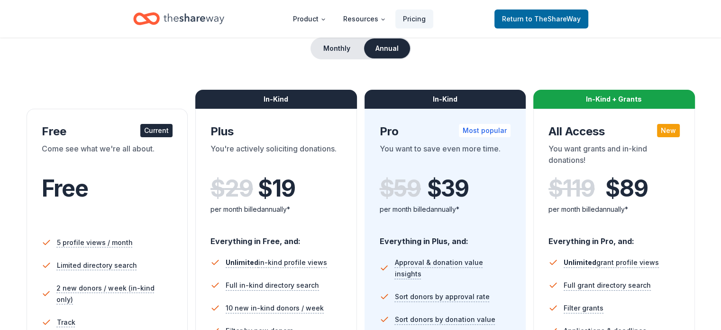
click at [137, 205] on div "Free" at bounding box center [107, 201] width 131 height 52
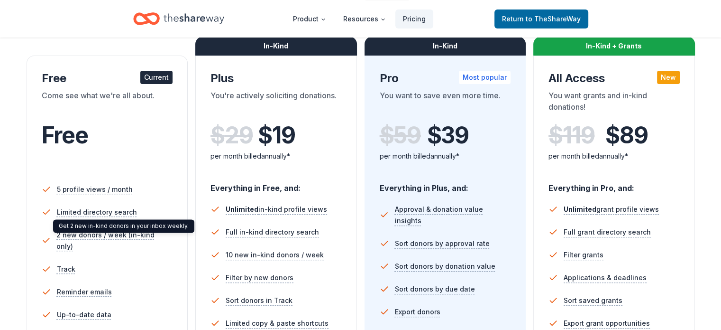
scroll to position [142, 0]
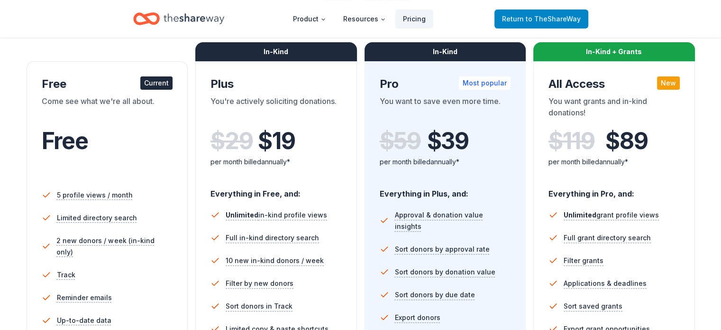
click at [526, 10] on link "Return to TheShareWay" at bounding box center [542, 18] width 94 height 19
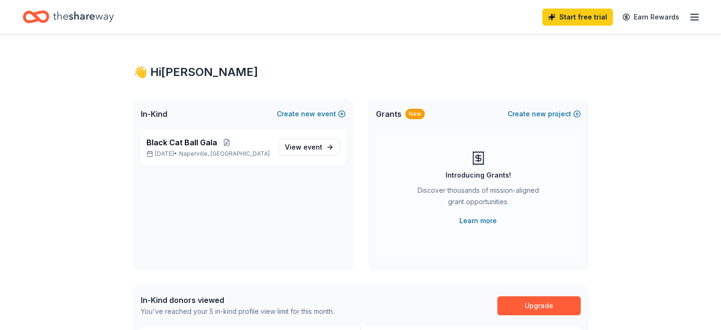
click at [689, 15] on icon "button" at bounding box center [694, 16] width 11 height 11
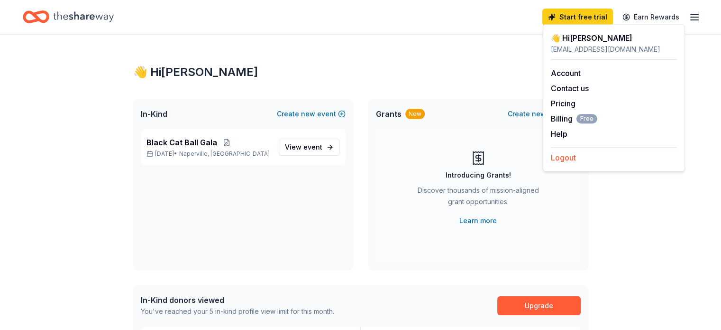
click at [554, 156] on button "Logout" at bounding box center [563, 157] width 25 height 11
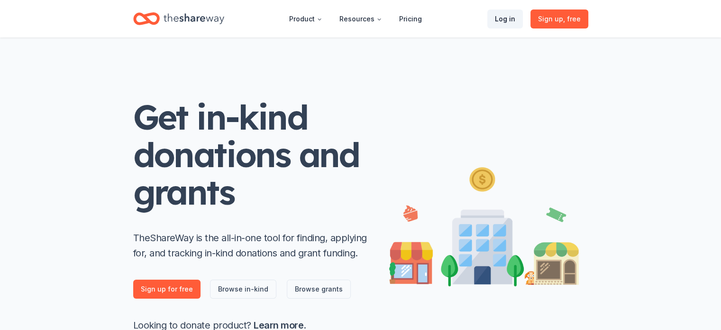
click at [512, 25] on link "Log in" at bounding box center [505, 18] width 36 height 19
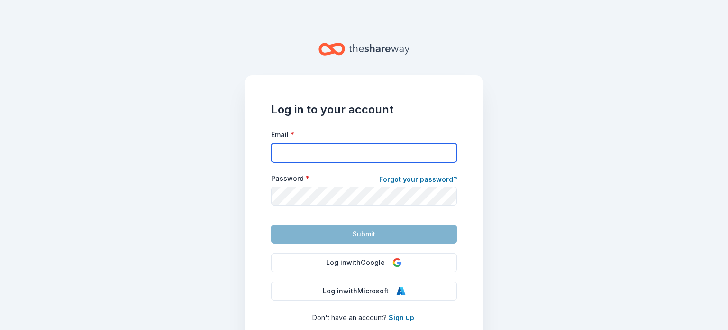
click at [339, 161] on input "Email *" at bounding box center [364, 152] width 186 height 19
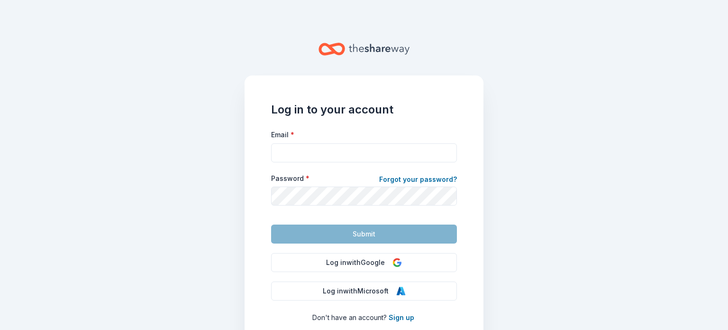
click at [402, 127] on div "Log in to your account Email * Password * Forgot your password? Submit Log in w…" at bounding box center [364, 212] width 239 height 274
